Goal: Information Seeking & Learning: Learn about a topic

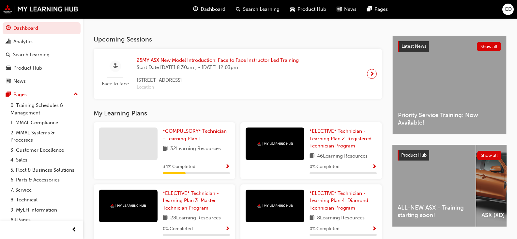
scroll to position [163, 0]
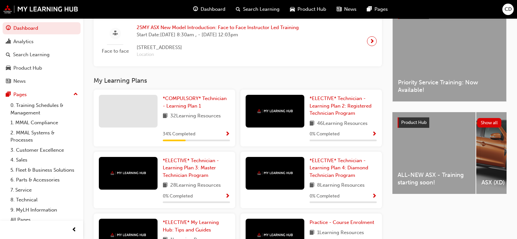
click at [228, 137] on span "Show Progress" at bounding box center [227, 134] width 5 height 6
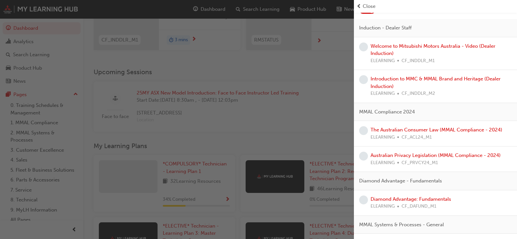
scroll to position [33, 0]
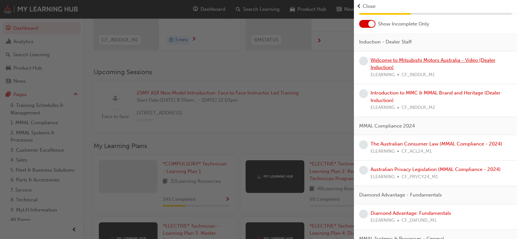
click at [398, 59] on link "Welcome to Mitsubishi Motors Australia - Video (Dealer Induction)" at bounding box center [433, 63] width 125 height 13
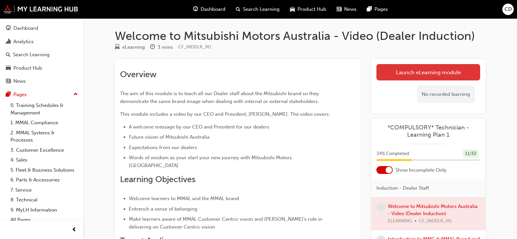
click at [404, 77] on link "Launch eLearning module" at bounding box center [429, 72] width 104 height 16
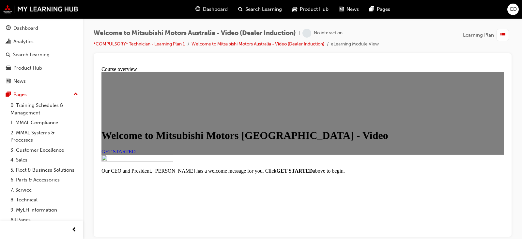
click at [136, 154] on span "GET STARTED" at bounding box center [119, 151] width 34 height 6
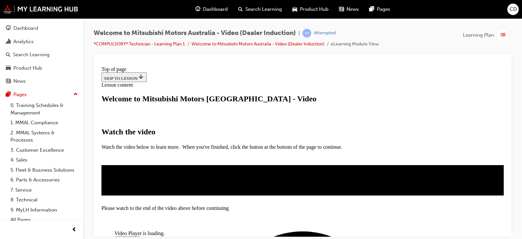
click at [117, 237] on span "Video player" at bounding box center [117, 239] width 0 height 5
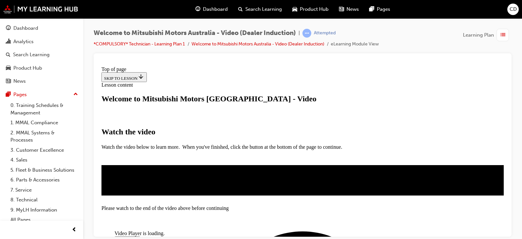
scroll to position [192, 0]
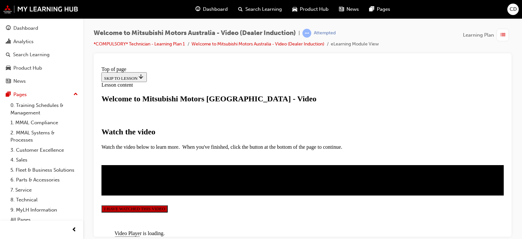
click at [168, 208] on button "I HAVE WATCHED THIS VIDEO" at bounding box center [135, 208] width 66 height 7
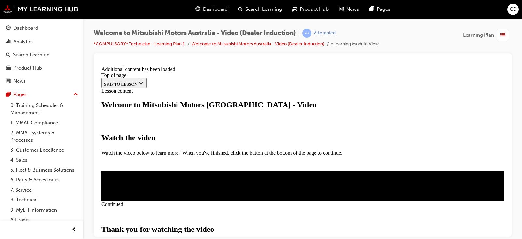
scroll to position [266, 0]
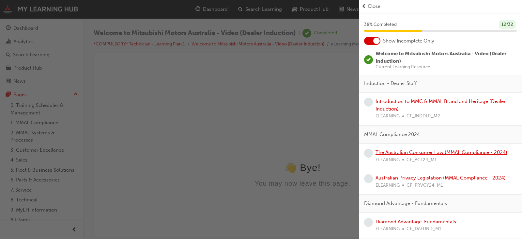
scroll to position [13, 0]
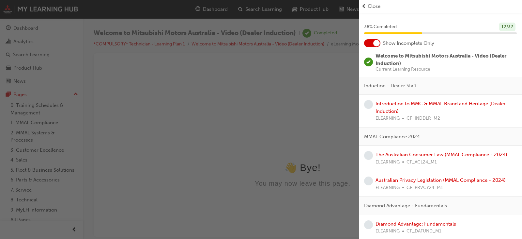
click at [368, 104] on span "learningRecordVerb_NONE-icon" at bounding box center [368, 104] width 9 height 9
click at [389, 105] on link "Introduction to MMC & MMAL Brand and Heritage (Dealer Induction)" at bounding box center [441, 107] width 130 height 13
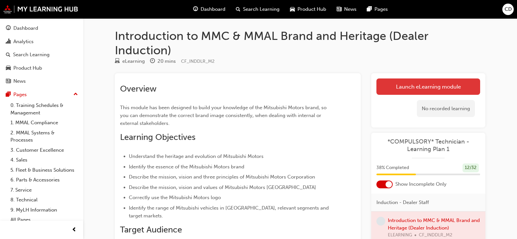
click at [410, 87] on link "Launch eLearning module" at bounding box center [429, 86] width 104 height 16
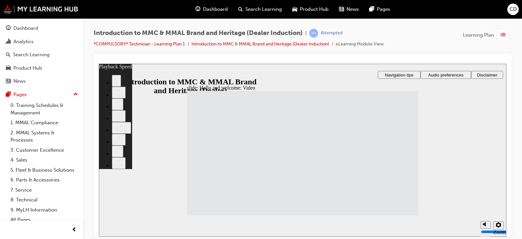
type input "33"
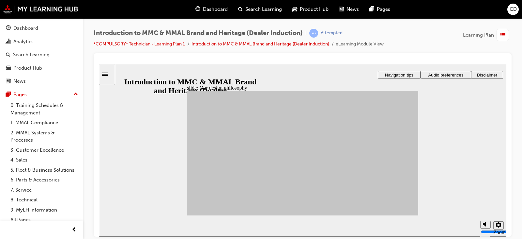
drag, startPoint x: 268, startPoint y: 153, endPoint x: 363, endPoint y: 185, distance: 99.9
drag, startPoint x: 276, startPoint y: 167, endPoint x: 321, endPoint y: 144, distance: 51.0
drag, startPoint x: 242, startPoint y: 150, endPoint x: 323, endPoint y: 137, distance: 82.6
drag, startPoint x: 211, startPoint y: 151, endPoint x: 365, endPoint y: 145, distance: 154.5
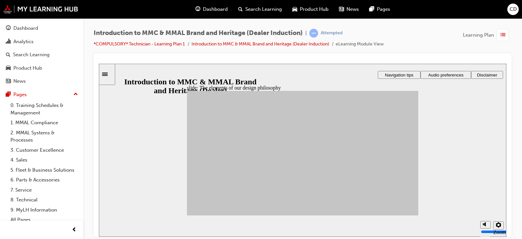
drag, startPoint x: 244, startPoint y: 163, endPoint x: 334, endPoint y: 158, distance: 90.6
drag, startPoint x: 250, startPoint y: 176, endPoint x: 383, endPoint y: 128, distance: 140.4
drag, startPoint x: 234, startPoint y: 188, endPoint x: 322, endPoint y: 149, distance: 95.7
drag, startPoint x: 270, startPoint y: 188, endPoint x: 357, endPoint y: 136, distance: 101.2
drag, startPoint x: 214, startPoint y: 171, endPoint x: 337, endPoint y: 202, distance: 127.1
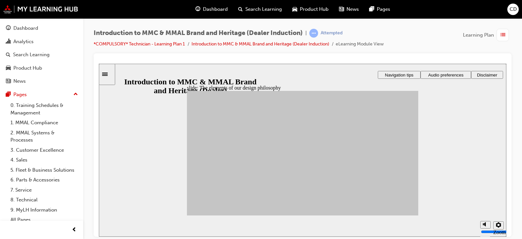
drag, startPoint x: 219, startPoint y: 183, endPoint x: 378, endPoint y: 176, distance: 159.1
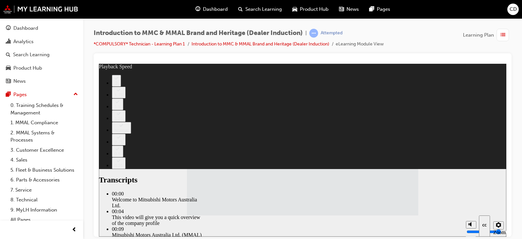
type input "112"
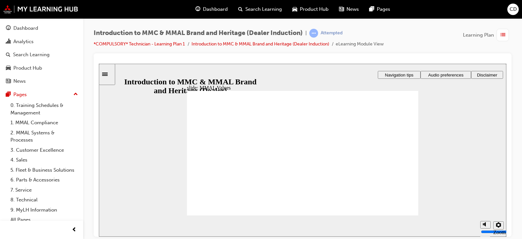
drag, startPoint x: 319, startPoint y: 143, endPoint x: 249, endPoint y: 159, distance: 71.3
drag, startPoint x: 291, startPoint y: 146, endPoint x: 289, endPoint y: 159, distance: 13.6
drag, startPoint x: 283, startPoint y: 144, endPoint x: 203, endPoint y: 163, distance: 81.5
drag, startPoint x: 287, startPoint y: 148, endPoint x: 357, endPoint y: 166, distance: 73.1
drag, startPoint x: 358, startPoint y: 147, endPoint x: 280, endPoint y: 163, distance: 79.6
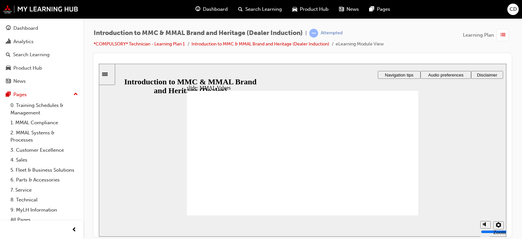
drag, startPoint x: 362, startPoint y: 146, endPoint x: 329, endPoint y: 159, distance: 35.3
drag, startPoint x: 214, startPoint y: 144, endPoint x: 292, endPoint y: 161, distance: 79.6
drag, startPoint x: 393, startPoint y: 146, endPoint x: 207, endPoint y: 158, distance: 185.8
drag, startPoint x: 390, startPoint y: 145, endPoint x: 392, endPoint y: 166, distance: 20.6
drag, startPoint x: 360, startPoint y: 149, endPoint x: 393, endPoint y: 168, distance: 37.6
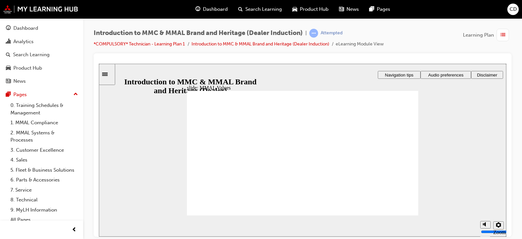
drag, startPoint x: 395, startPoint y: 145, endPoint x: 328, endPoint y: 161, distance: 69.0
drag, startPoint x: 247, startPoint y: 142, endPoint x: 212, endPoint y: 158, distance: 38.0
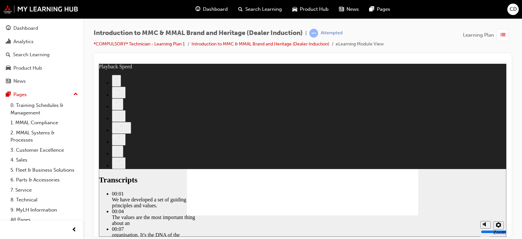
type input "0"
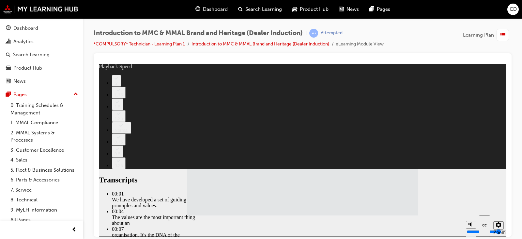
type input "120"
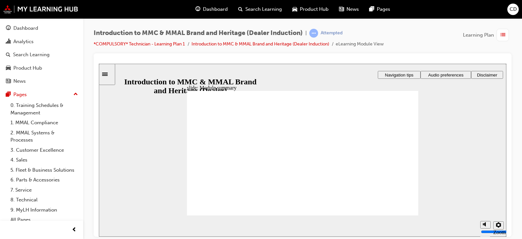
checkbox input "true"
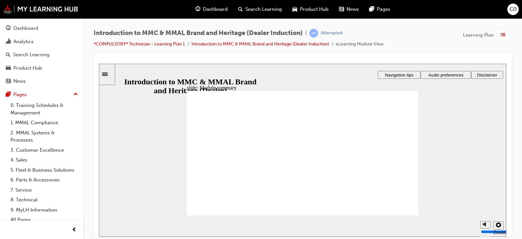
checkbox input "true"
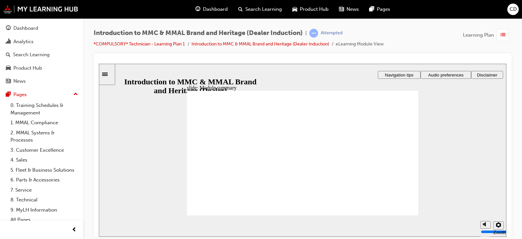
checkbox input "true"
radio input "true"
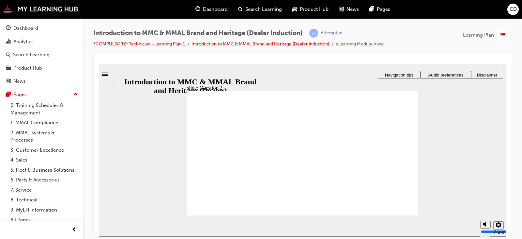
radio input "false"
radio input "true"
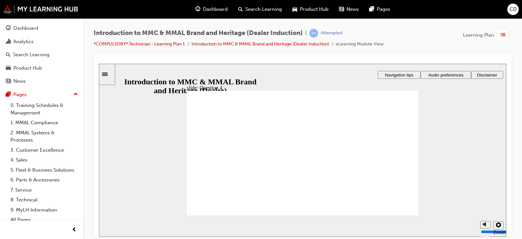
radio input "true"
checkbox input "true"
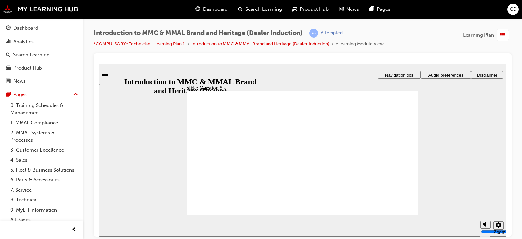
checkbox input "true"
radio input "true"
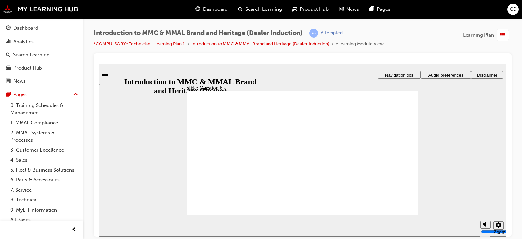
radio input "true"
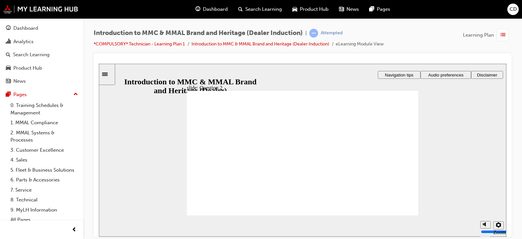
radio input "true"
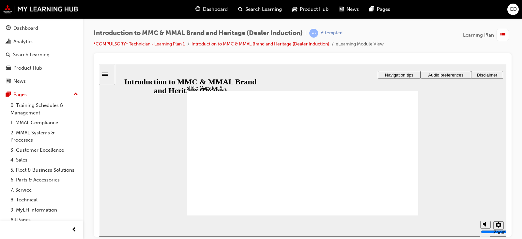
checkbox input "true"
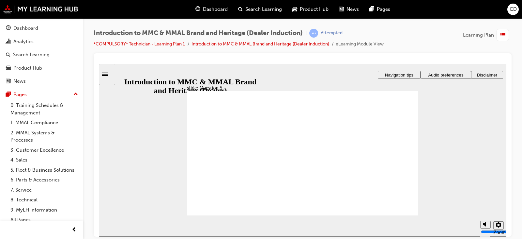
checkbox input "true"
radio input "true"
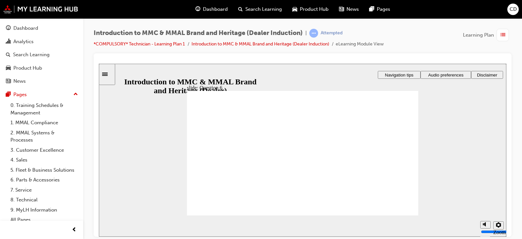
radio input "true"
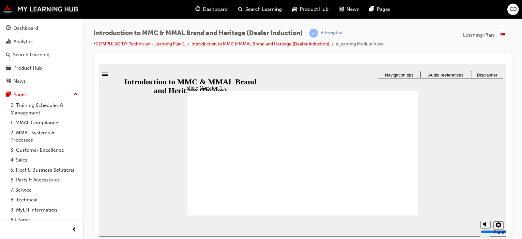
drag, startPoint x: 193, startPoint y: 186, endPoint x: 202, endPoint y: 192, distance: 11.0
radio input "true"
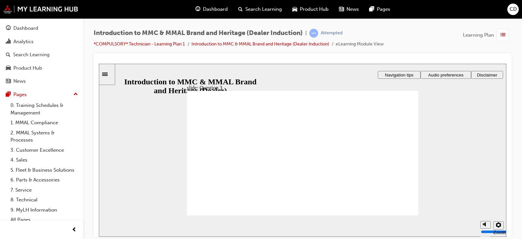
radio input "true"
checkbox input "true"
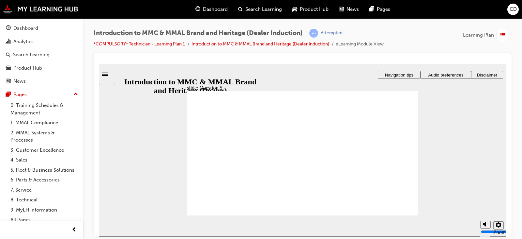
checkbox input "true"
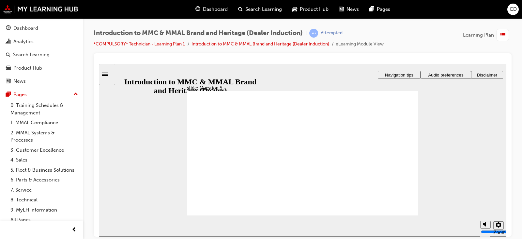
radio input "true"
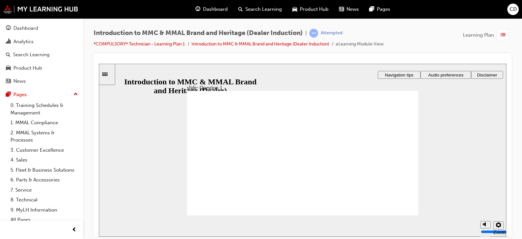
radio input "true"
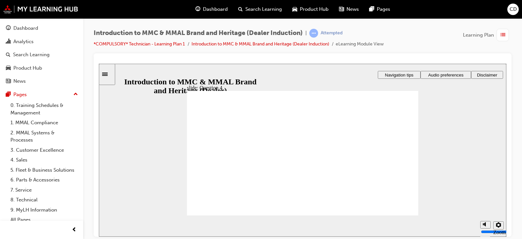
radio input "true"
checkbox input "true"
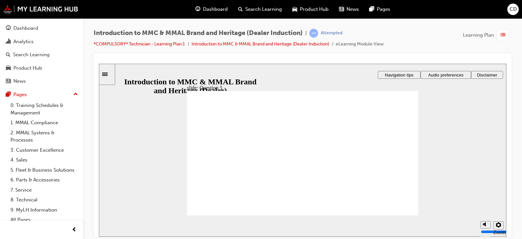
checkbox input "true"
radio input "true"
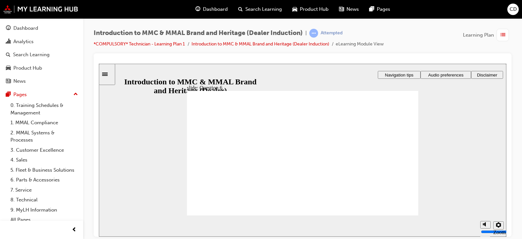
radio input "true"
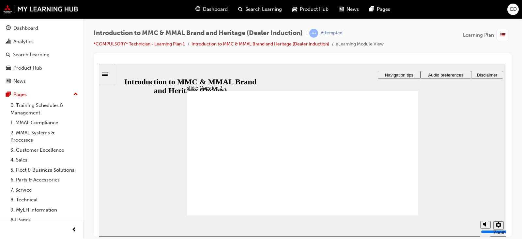
radio input "true"
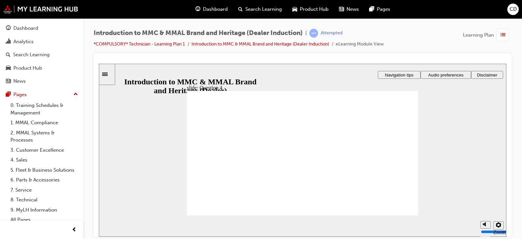
checkbox input "true"
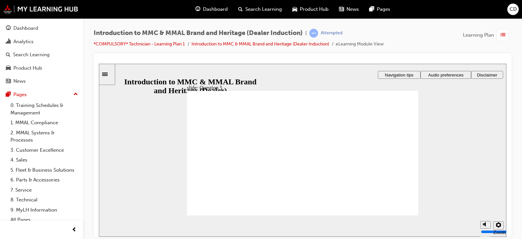
checkbox input "true"
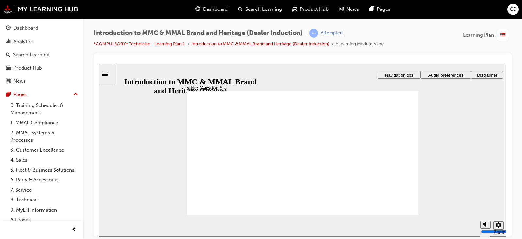
radio input "true"
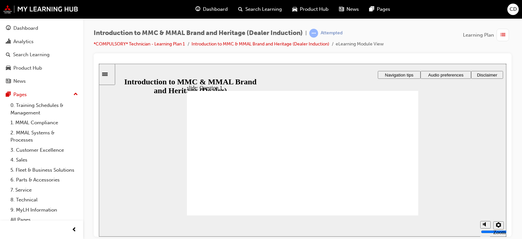
radio input "true"
radio input "false"
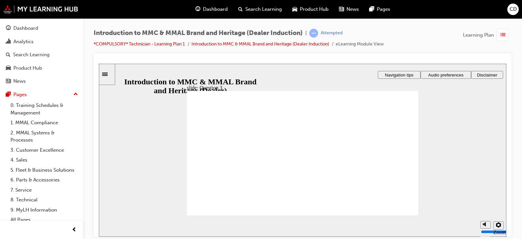
radio input "true"
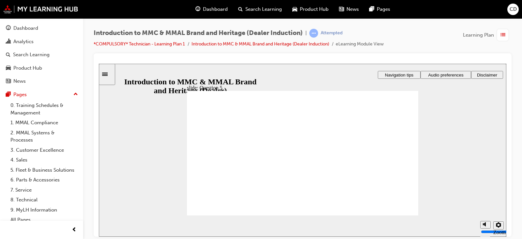
checkbox input "true"
drag, startPoint x: 195, startPoint y: 159, endPoint x: 198, endPoint y: 170, distance: 10.9
checkbox input "true"
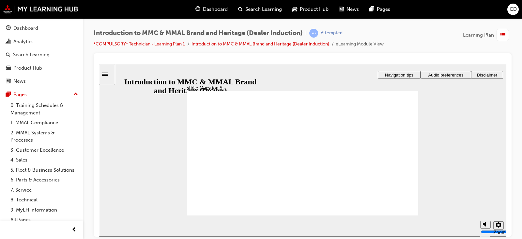
checkbox input "true"
radio input "true"
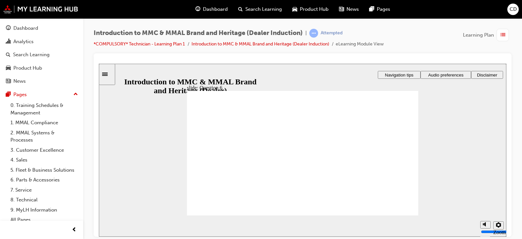
radio input "true"
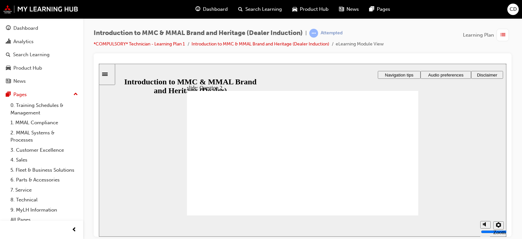
radio input "true"
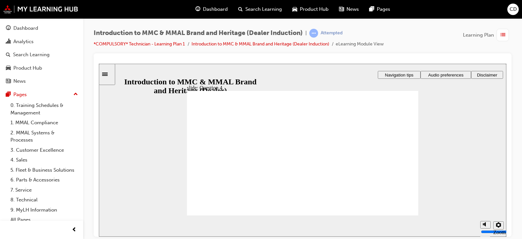
checkbox input "true"
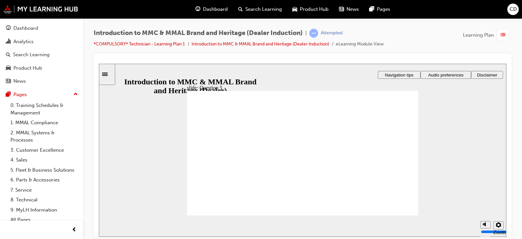
checkbox input "true"
checkbox input "false"
checkbox input "true"
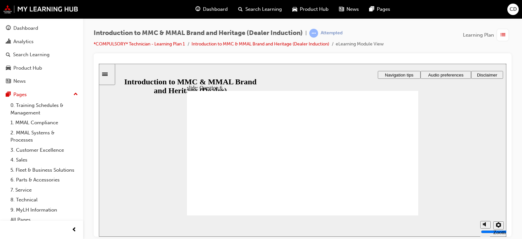
radio input "true"
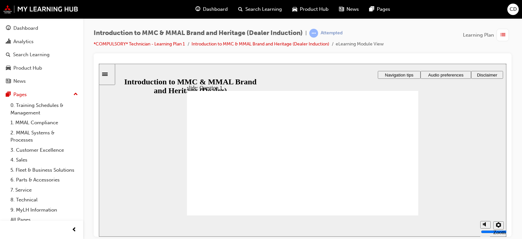
radio input "true"
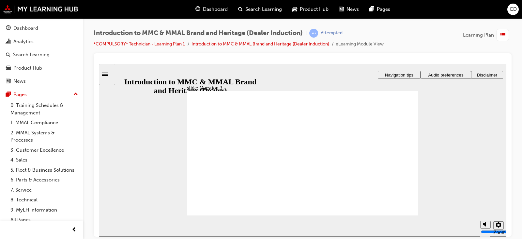
radio input "true"
checkbox input "true"
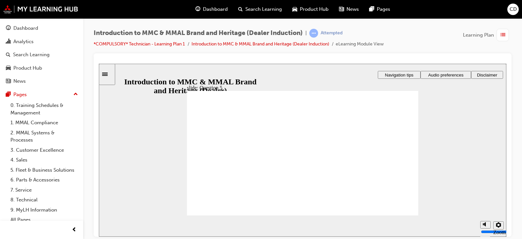
checkbox input "true"
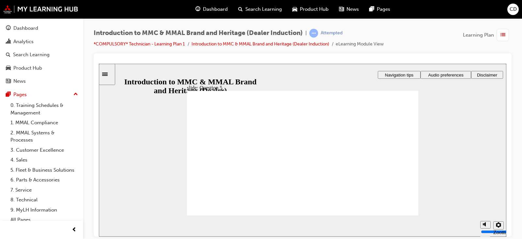
radio input "true"
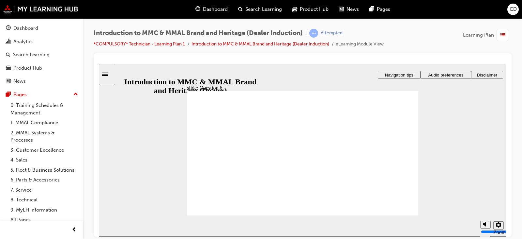
radio input "true"
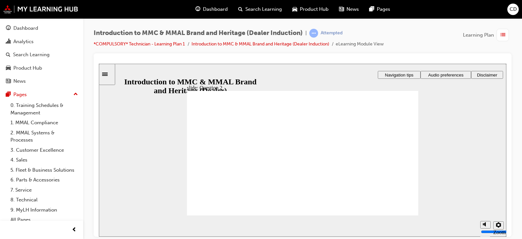
radio input "true"
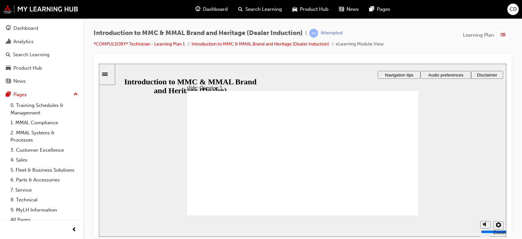
checkbox input "true"
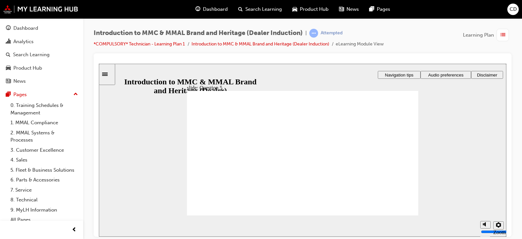
checkbox input "true"
radio input "true"
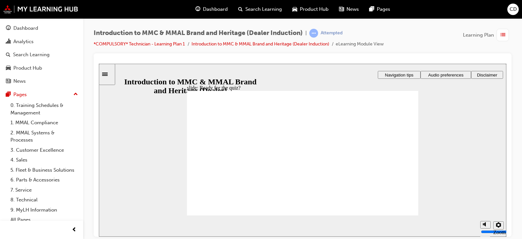
radio input "true"
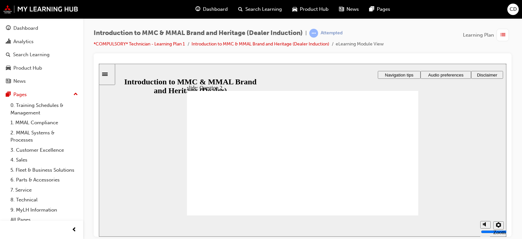
radio input "true"
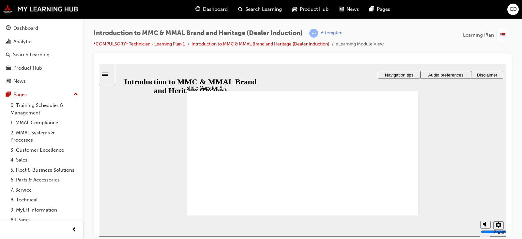
checkbox input "true"
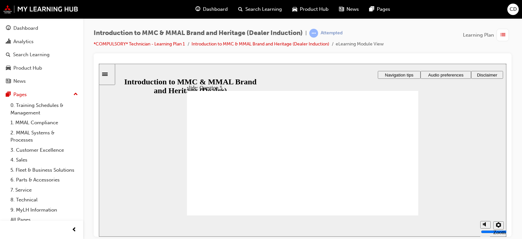
checkbox input "true"
radio input "true"
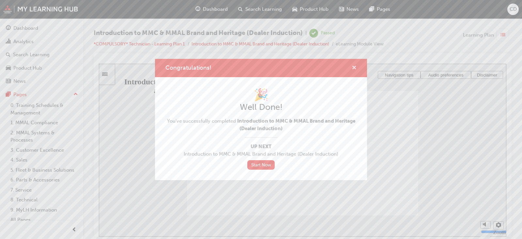
click at [355, 68] on span "cross-icon" at bounding box center [354, 68] width 5 height 6
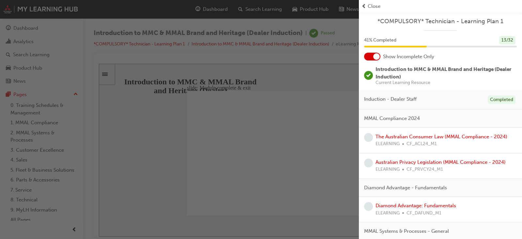
click at [372, 5] on span "Close" at bounding box center [374, 7] width 13 height 8
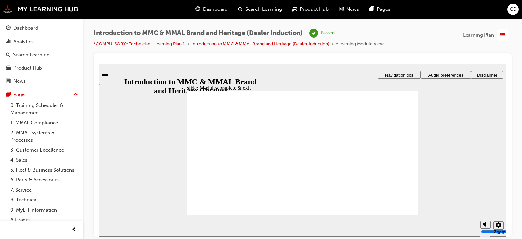
click at [514, 8] on span "CD" at bounding box center [513, 10] width 7 height 8
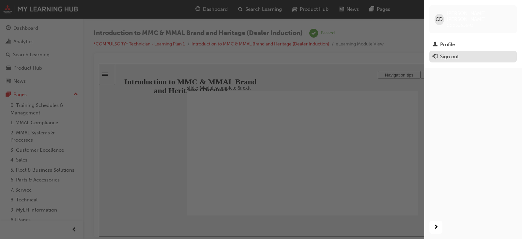
click at [473, 54] on div "Sign out" at bounding box center [473, 57] width 81 height 8
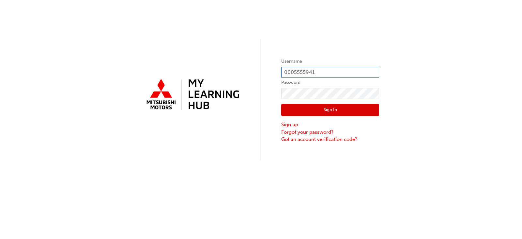
click at [314, 73] on input "0005555941" at bounding box center [330, 72] width 98 height 11
type input "0005555948"
click at [375, 110] on button "Sign In" at bounding box center [330, 110] width 98 height 12
